Goal: Information Seeking & Learning: Learn about a topic

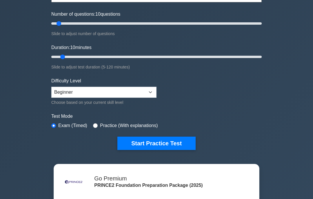
scroll to position [69, 0]
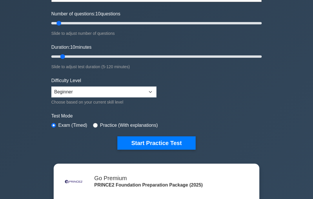
click at [133, 144] on button "Start Practice Test" at bounding box center [157, 143] width 78 height 13
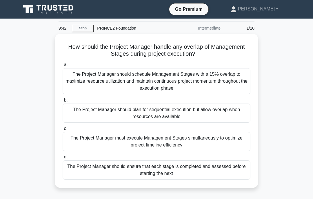
click at [126, 171] on div "The Project Manager should ensure that each stage is completed and assessed bef…" at bounding box center [157, 169] width 188 height 19
click at [63, 159] on input "d. The Project Manager should ensure that each stage is completed and assessed …" at bounding box center [63, 157] width 0 height 4
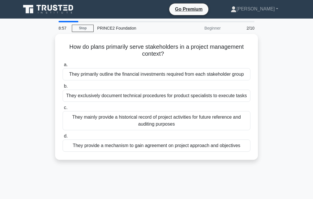
click at [149, 152] on div "They provide a mechanism to gain agreement on project approach and objectives" at bounding box center [157, 146] width 188 height 12
click at [63, 138] on input "d. They provide a mechanism to gain agreement on project approach and objectives" at bounding box center [63, 136] width 0 height 4
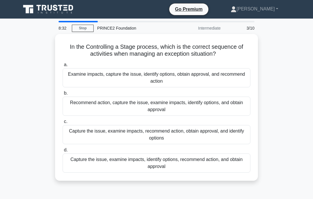
click at [134, 168] on div "Capture the issue, examine impacts, identify options, recommend action, and obt…" at bounding box center [157, 162] width 188 height 19
click at [63, 152] on input "d. Capture the issue, examine impacts, identify options, recommend action, and …" at bounding box center [63, 150] width 0 height 4
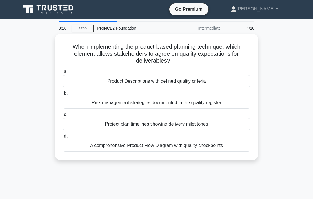
click at [113, 78] on div "Product Descriptions with defined quality criteria" at bounding box center [157, 81] width 188 height 12
click at [63, 74] on input "a. Product Descriptions with defined quality criteria" at bounding box center [63, 72] width 0 height 4
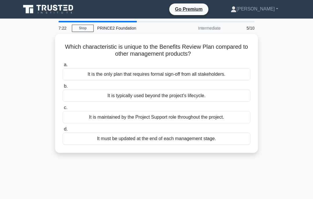
click at [120, 94] on div "It is typically used beyond the project's lifecycle." at bounding box center [157, 96] width 188 height 12
click at [63, 88] on input "b. It is typically used beyond the project's lifecycle." at bounding box center [63, 86] width 0 height 4
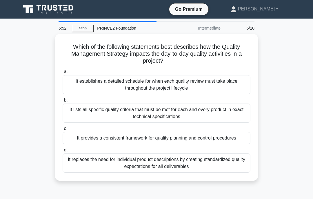
click at [113, 109] on div "It lists all specific quality criteria that must be met for each and every prod…" at bounding box center [157, 113] width 188 height 19
click at [63, 102] on input "b. It lists all specific quality criteria that must be met for each and every p…" at bounding box center [63, 100] width 0 height 4
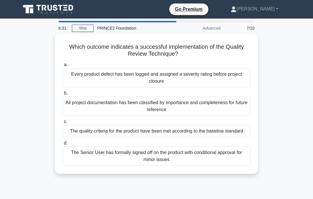
click at [151, 134] on div "The quality criteria for the product have been met according to the baseline st…" at bounding box center [157, 131] width 188 height 12
click at [63, 124] on input "c. The quality criteria for the product have been met according to the baseline…" at bounding box center [63, 122] width 0 height 4
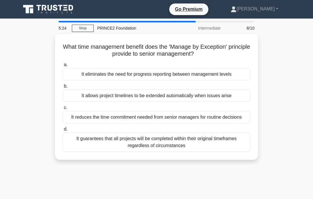
click at [148, 116] on div "It reduces the time commitment needed from senior managers for routine decisions" at bounding box center [157, 117] width 188 height 12
click at [63, 110] on input "c. It reduces the time commitment needed from senior managers for routine decis…" at bounding box center [63, 108] width 0 height 4
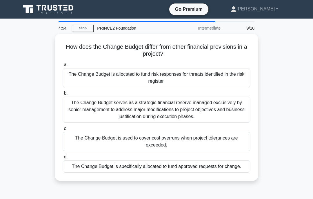
click at [147, 168] on div "The Change Budget is specifically allocated to fund approved requests for chang…" at bounding box center [157, 166] width 188 height 12
click at [63, 159] on input "d. The Change Budget is specifically allocated to fund approved requests for ch…" at bounding box center [63, 157] width 0 height 4
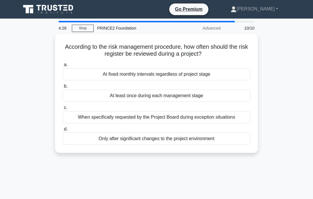
click at [111, 97] on div "At least once during each management stage" at bounding box center [157, 96] width 188 height 12
click at [63, 88] on input "b. At least once during each management stage" at bounding box center [63, 86] width 0 height 4
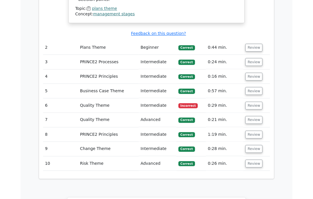
scroll to position [830, 0]
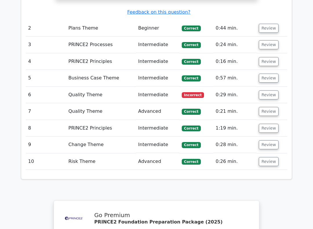
click at [271, 91] on button "Review" at bounding box center [269, 95] width 20 height 9
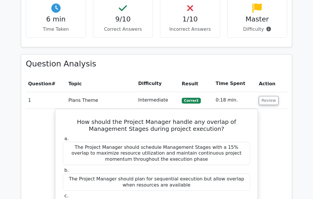
scroll to position [405, 0]
